Goal: Find specific page/section: Find specific page/section

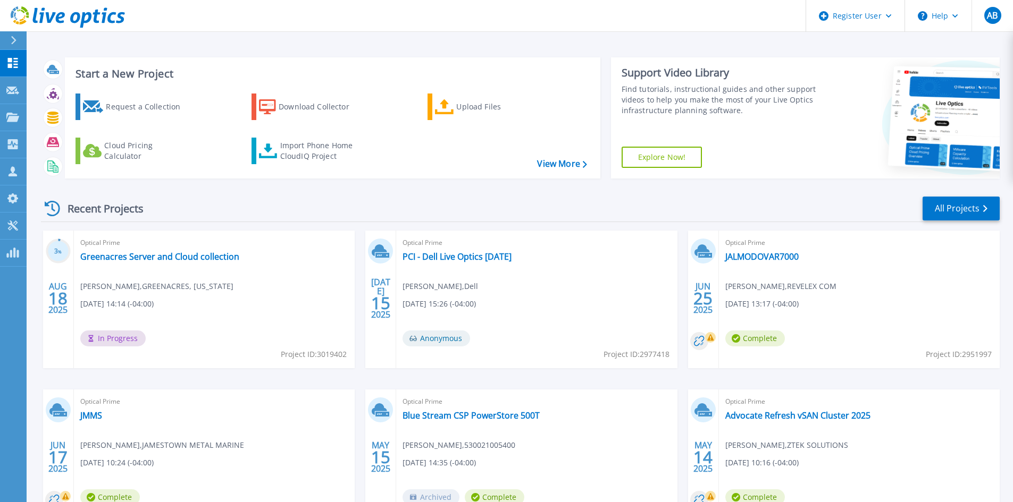
drag, startPoint x: 14, startPoint y: 39, endPoint x: 11, endPoint y: 45, distance: 6.9
click at [11, 45] on div at bounding box center [18, 40] width 17 height 18
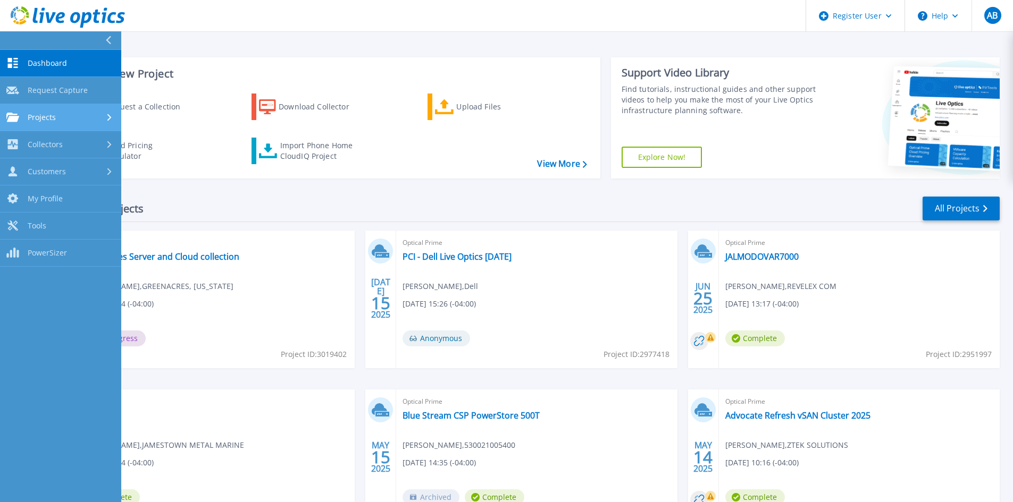
click at [59, 118] on div "Projects" at bounding box center [60, 118] width 108 height 10
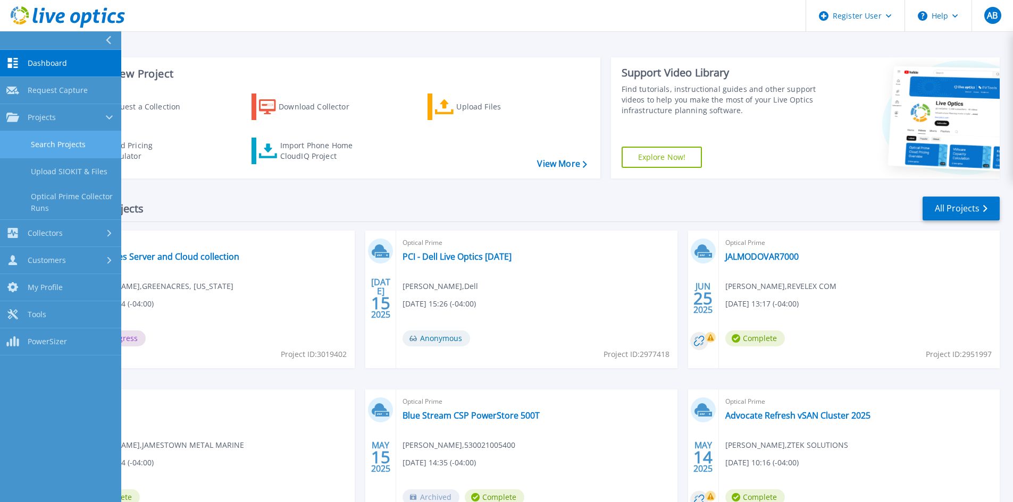
click at [68, 140] on link "Search Projects" at bounding box center [60, 144] width 121 height 27
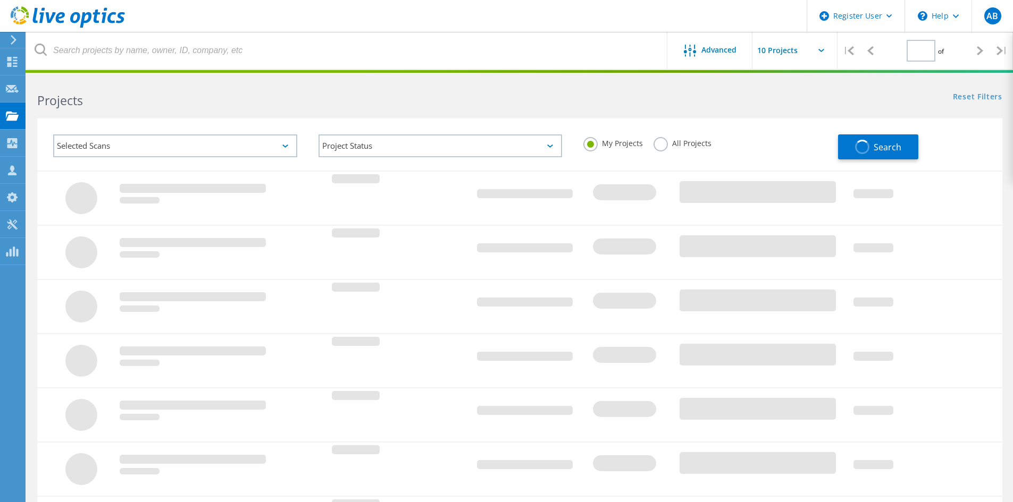
type input "1"
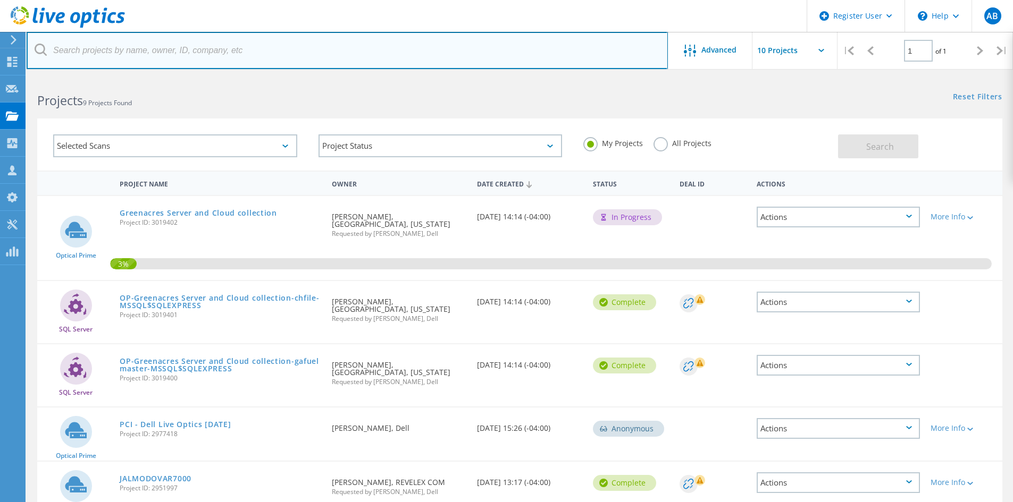
click at [191, 54] on input "text" at bounding box center [347, 50] width 641 height 37
paste input "; cgbaugh@pnbon.com"
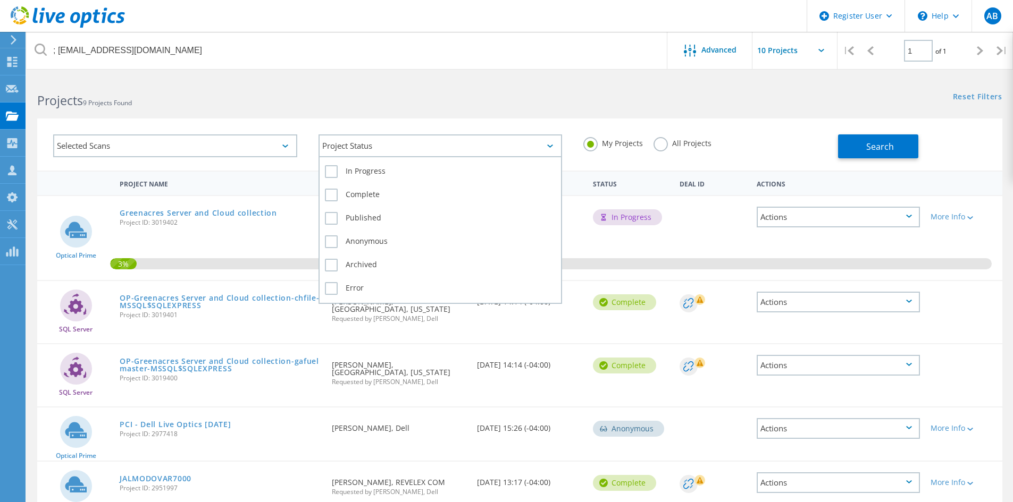
click at [375, 144] on div "Project Status" at bounding box center [441, 146] width 244 height 23
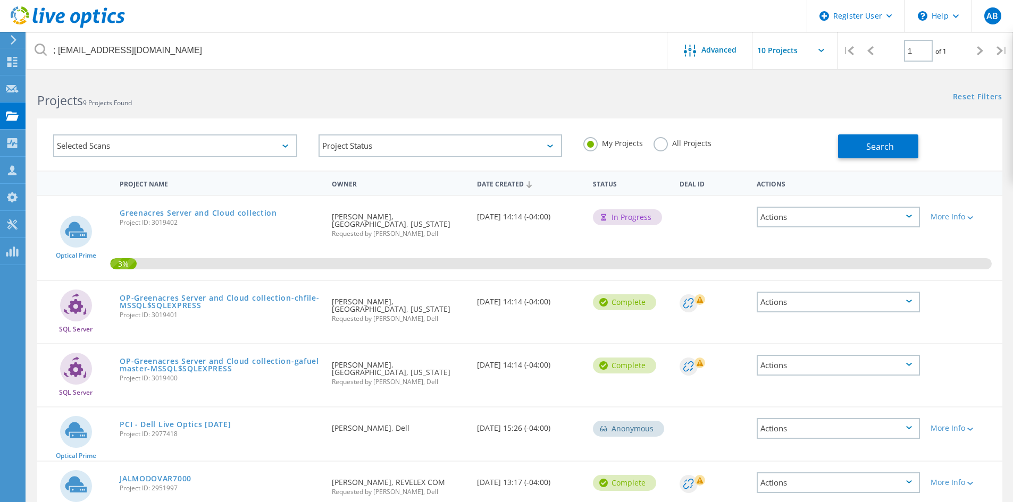
click at [658, 143] on label "All Projects" at bounding box center [683, 142] width 58 height 10
click at [0, 0] on input "All Projects" at bounding box center [0, 0] width 0 height 0
click at [859, 143] on button "Search" at bounding box center [878, 147] width 80 height 24
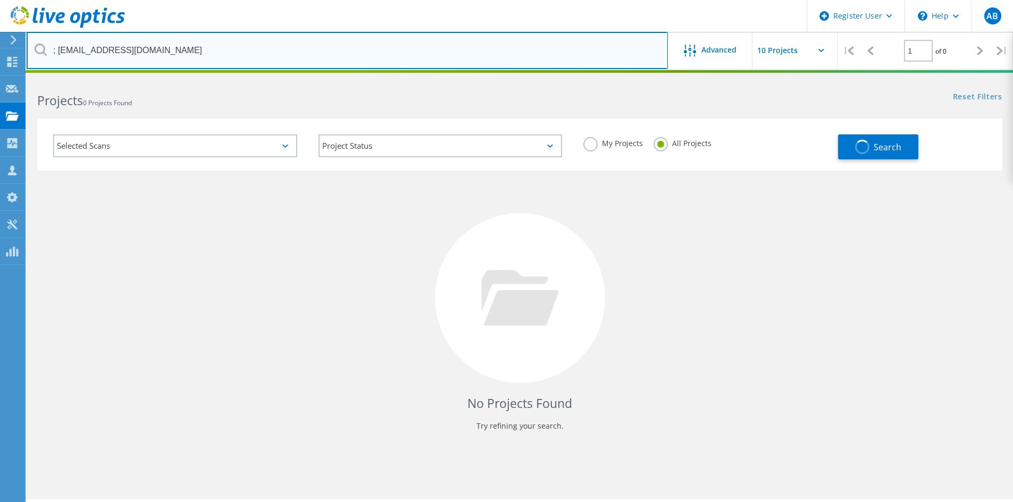
click at [58, 50] on input "; cgbaugh@pnbon.com" at bounding box center [347, 50] width 641 height 37
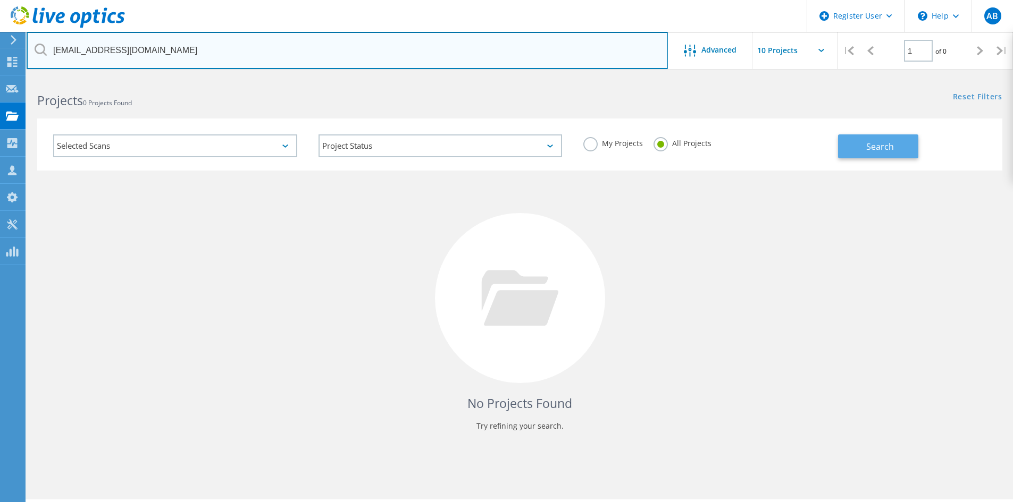
type input "[EMAIL_ADDRESS][DOMAIN_NAME]"
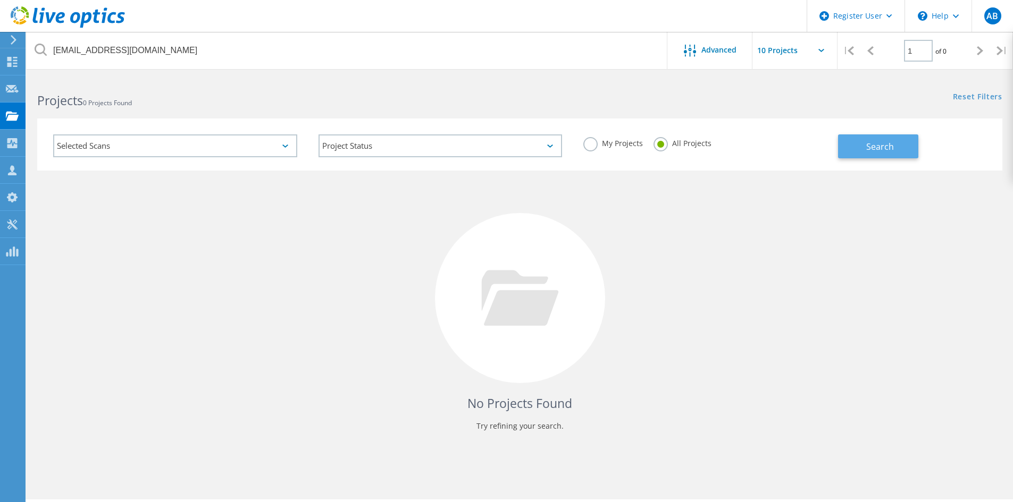
click at [898, 149] on button "Search" at bounding box center [878, 147] width 80 height 24
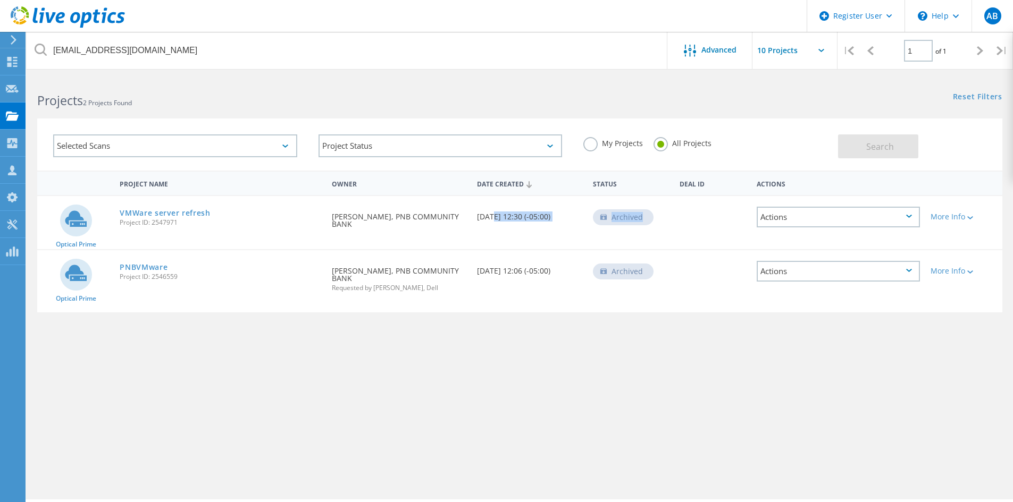
drag, startPoint x: 488, startPoint y: 215, endPoint x: 688, endPoint y: 238, distance: 201.7
click at [688, 238] on div "Optical Prime VMWare server refresh Project ID: 2547971 Requested By Greg Baugh…" at bounding box center [519, 222] width 965 height 53
click at [137, 212] on link "VMWare server refresh" at bounding box center [165, 213] width 91 height 7
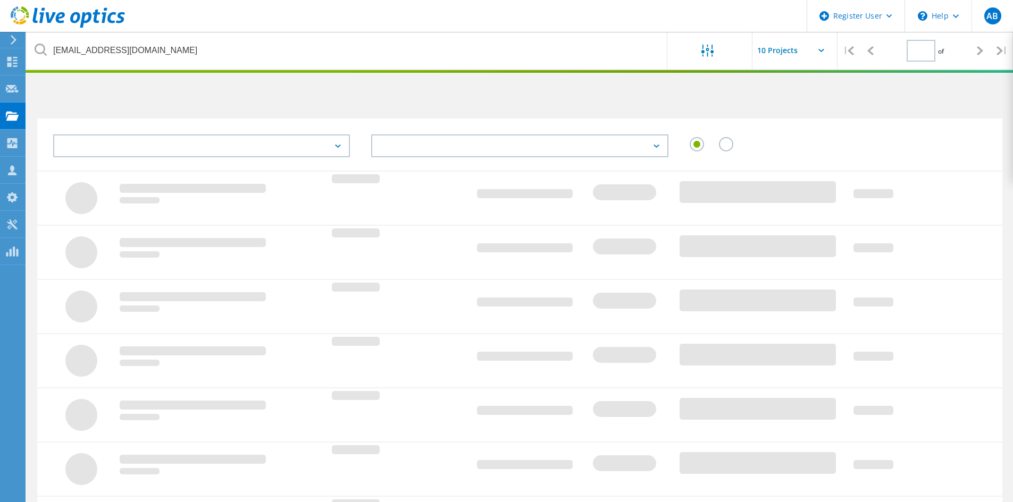
type input "1"
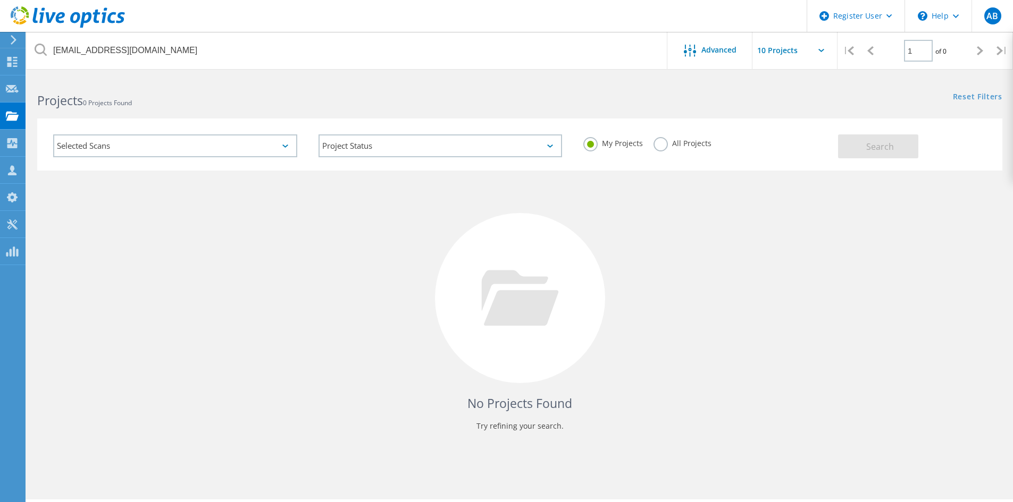
click at [646, 143] on div "My Projects All Projects" at bounding box center [705, 143] width 265 height 39
click at [669, 140] on label "All Projects" at bounding box center [683, 142] width 58 height 10
click at [0, 0] on input "All Projects" at bounding box center [0, 0] width 0 height 0
click at [875, 158] on div "Selected Scans Project Status In Progress Complete Published Anonymous Archived…" at bounding box center [519, 145] width 965 height 52
click at [868, 137] on button "Search" at bounding box center [878, 147] width 80 height 24
